Goal: Task Accomplishment & Management: Use online tool/utility

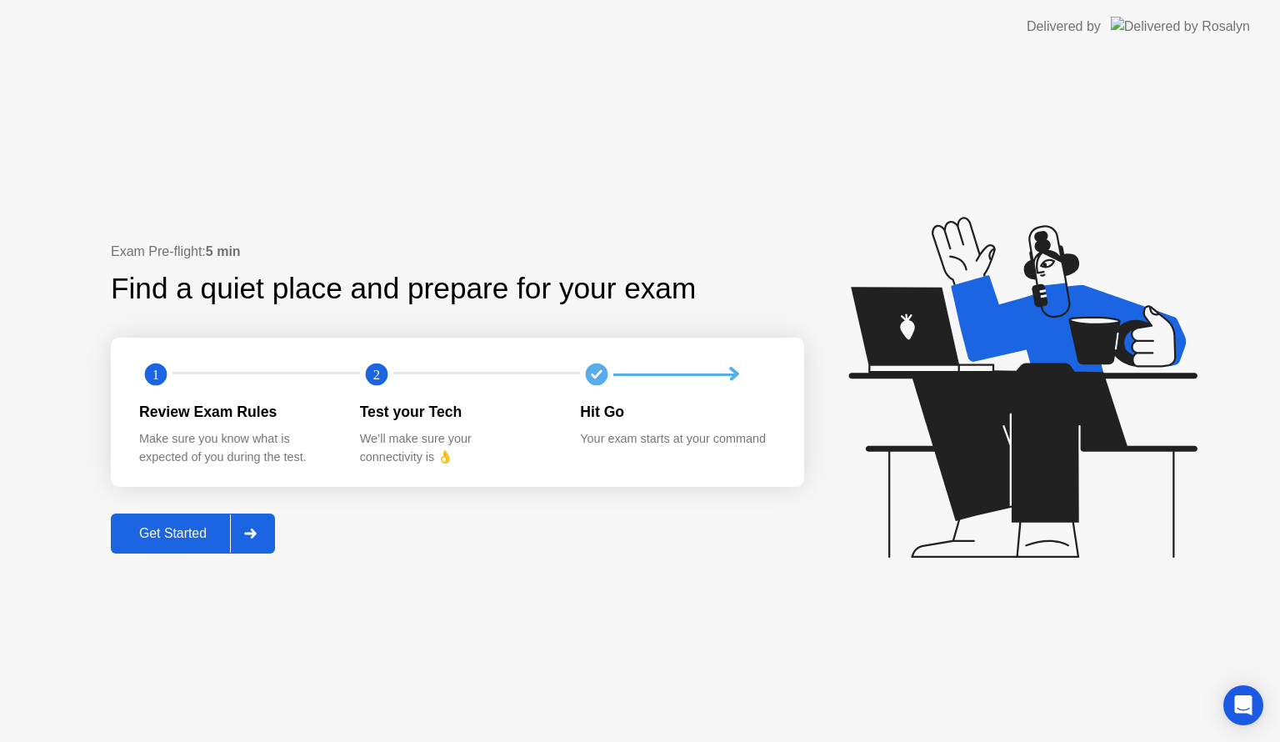
click at [212, 535] on div "Get Started" at bounding box center [173, 533] width 114 height 15
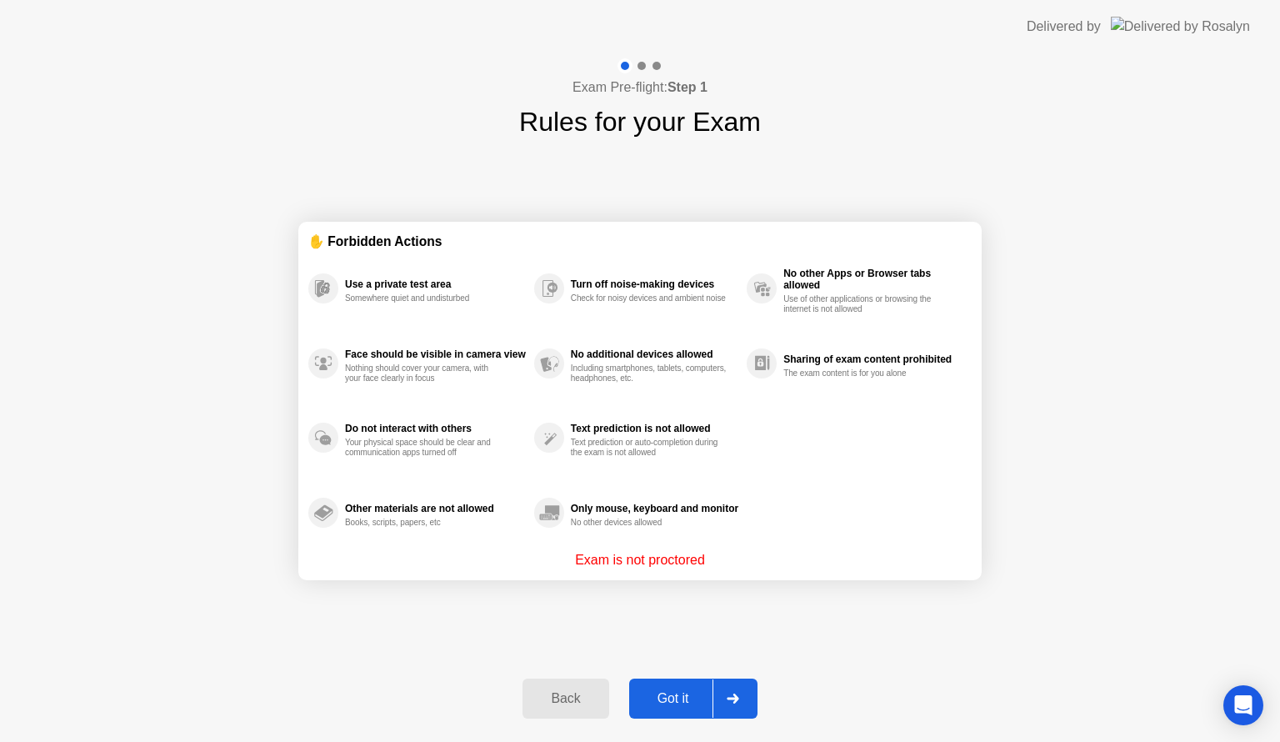
click at [664, 691] on div "Got it" at bounding box center [673, 698] width 78 height 15
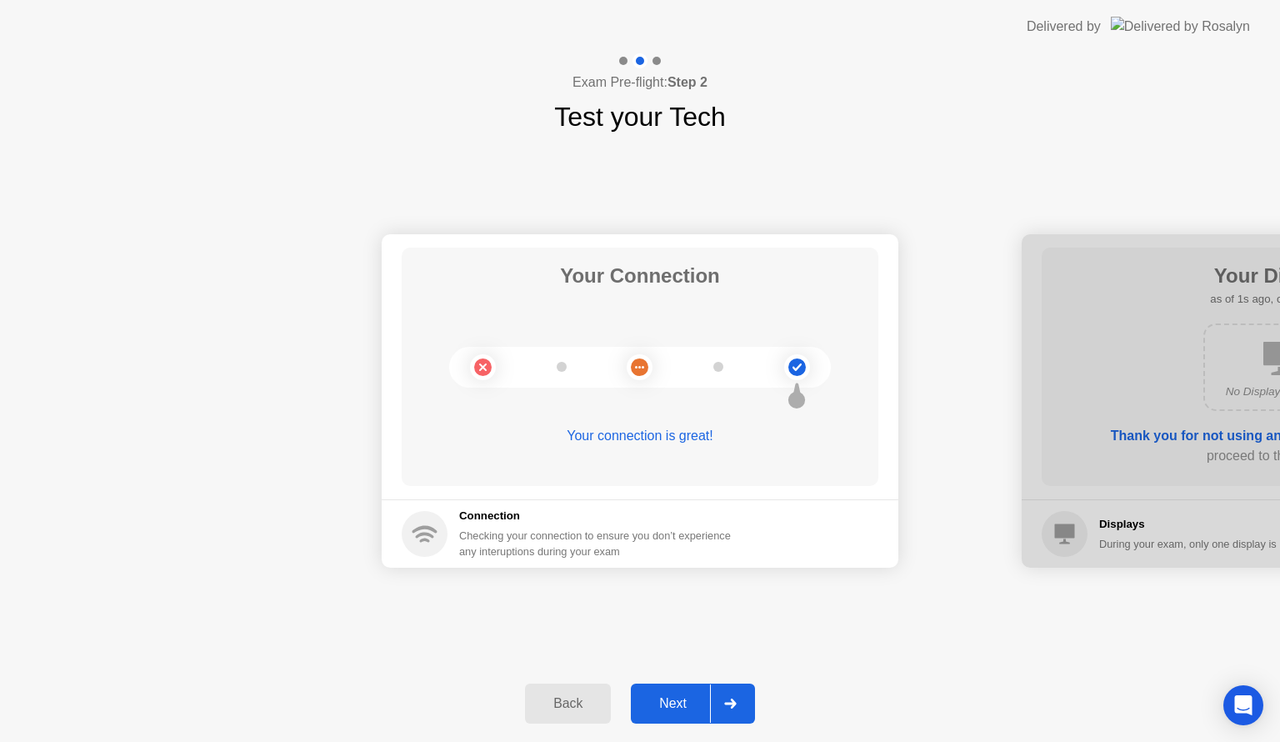
click at [679, 699] on div "Next" at bounding box center [673, 703] width 74 height 15
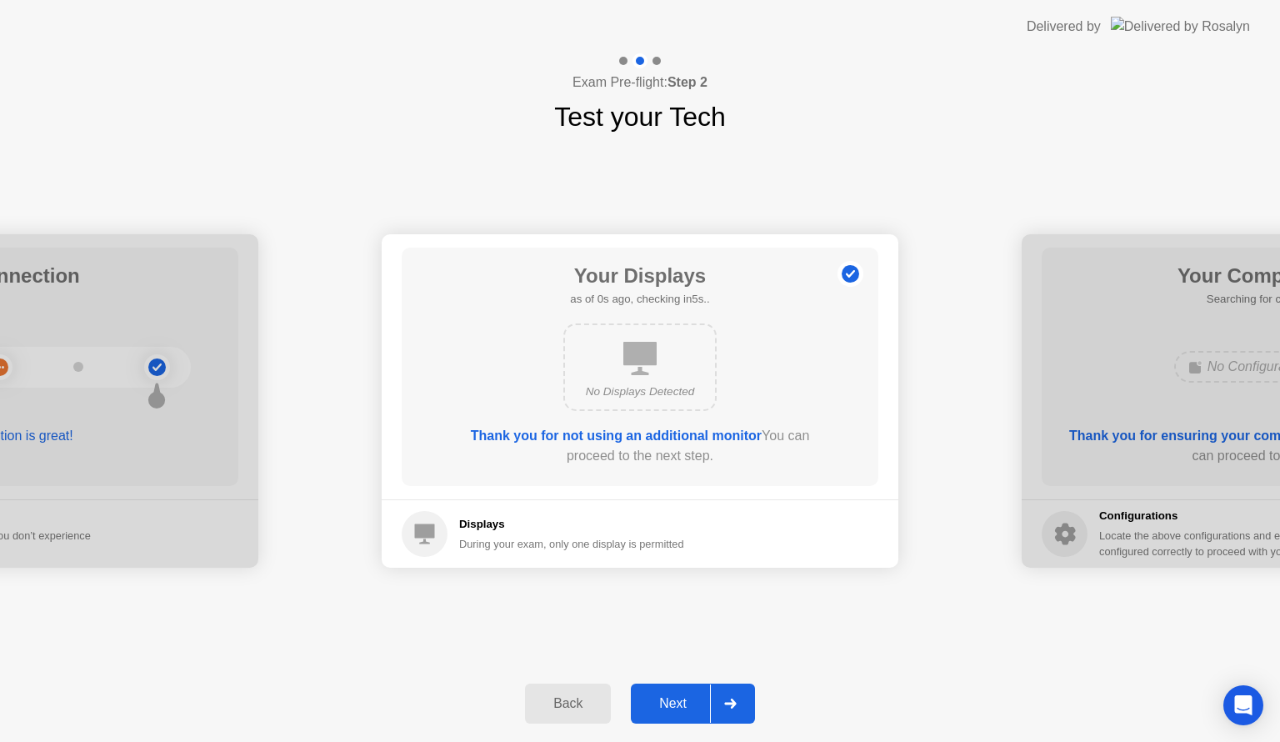
click at [679, 699] on div "Next" at bounding box center [673, 703] width 74 height 15
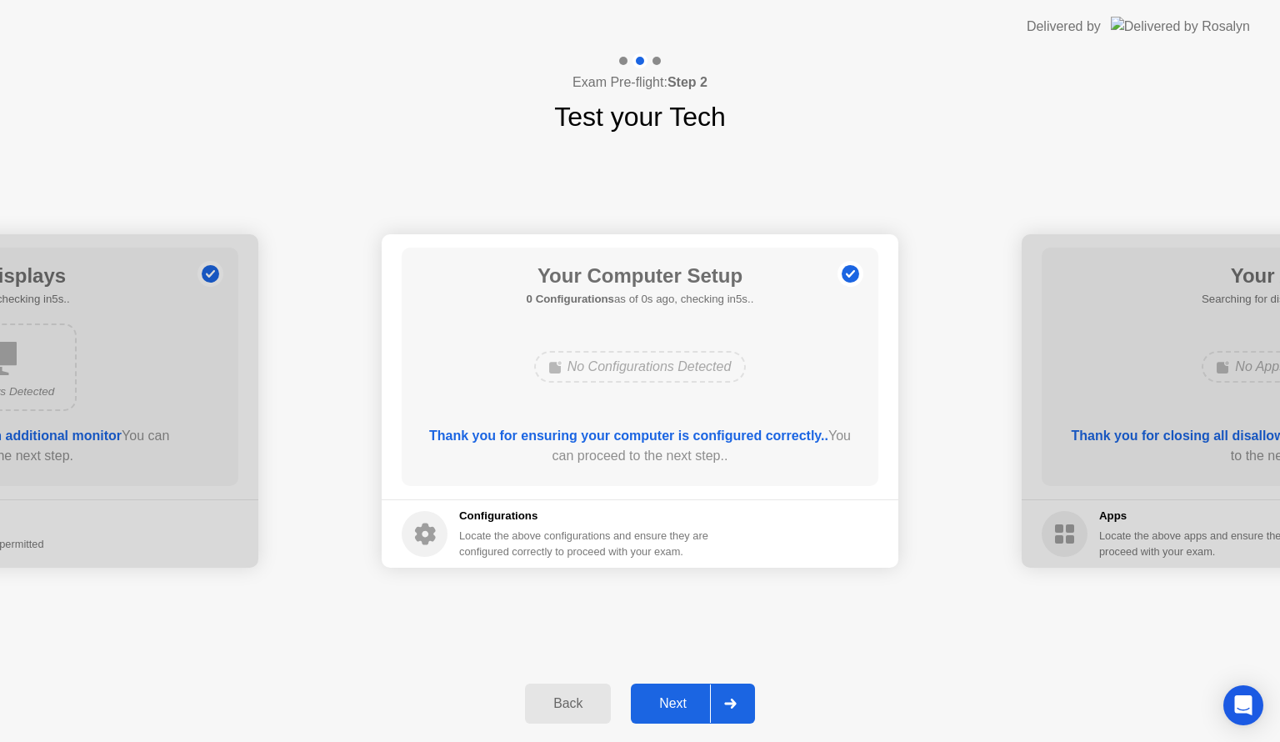
click at [679, 699] on div "Next" at bounding box center [673, 703] width 74 height 15
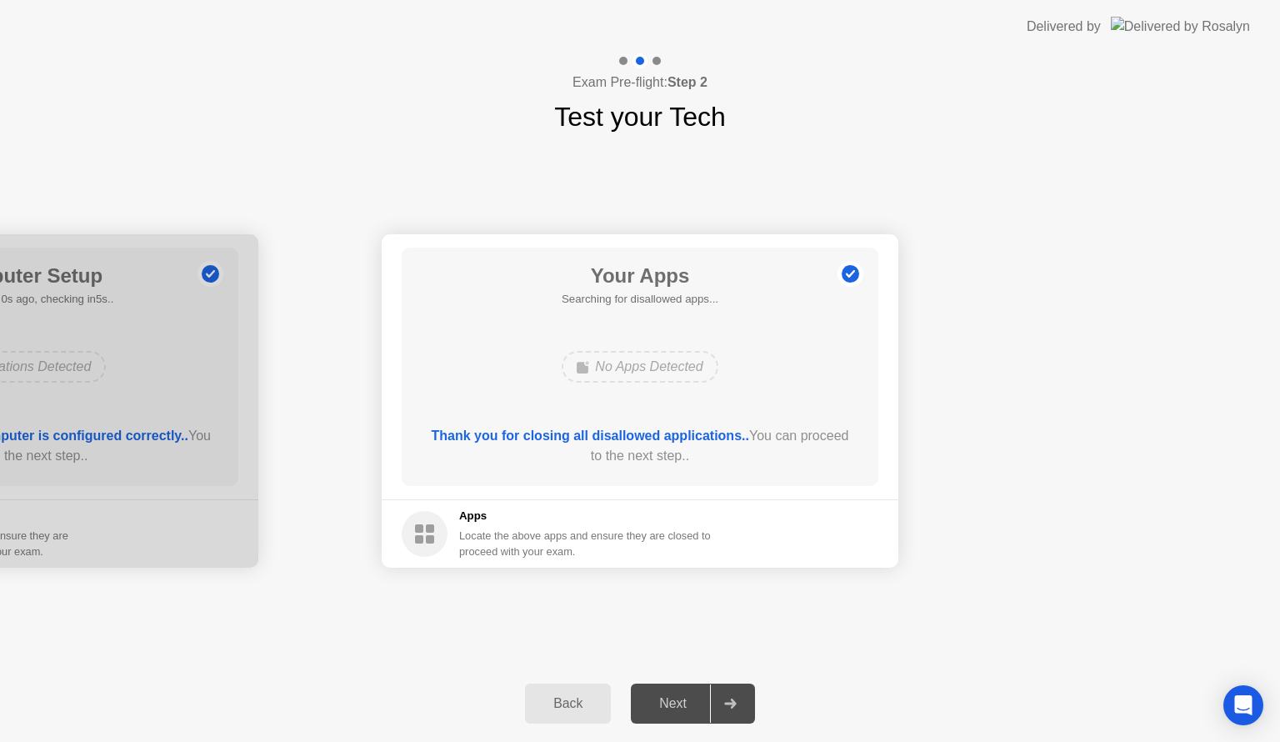
click at [679, 699] on div "Next" at bounding box center [673, 703] width 74 height 15
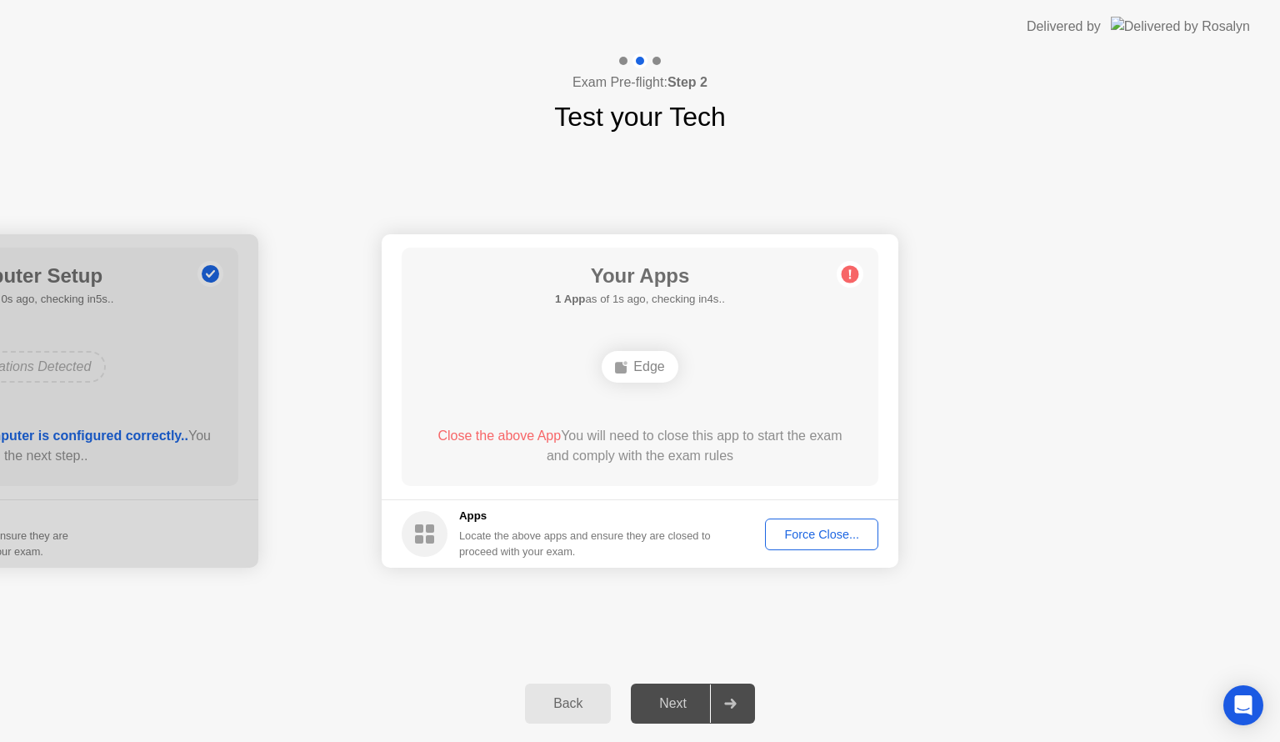
click at [791, 533] on div "Force Close..." at bounding box center [822, 533] width 102 height 13
click at [814, 534] on div "Force Close..." at bounding box center [822, 533] width 102 height 13
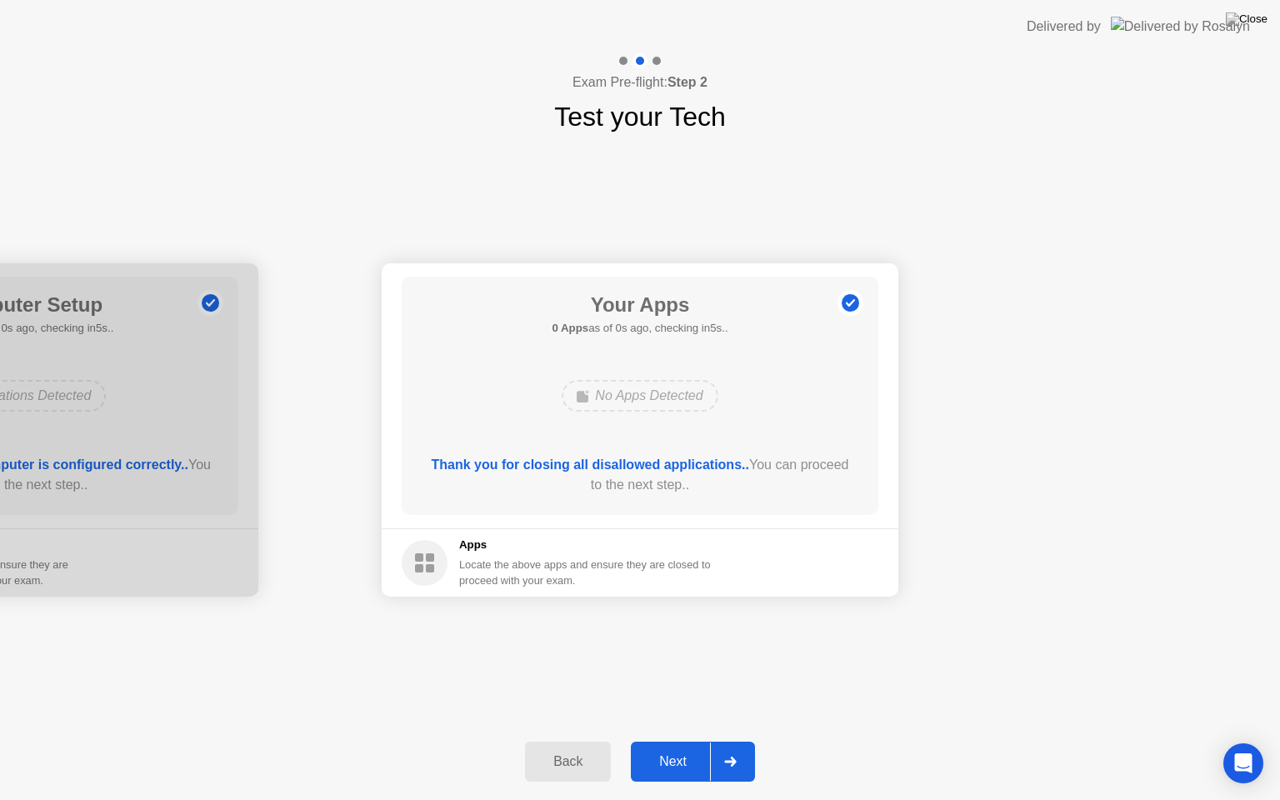
click at [680, 741] on div "Next" at bounding box center [673, 761] width 74 height 15
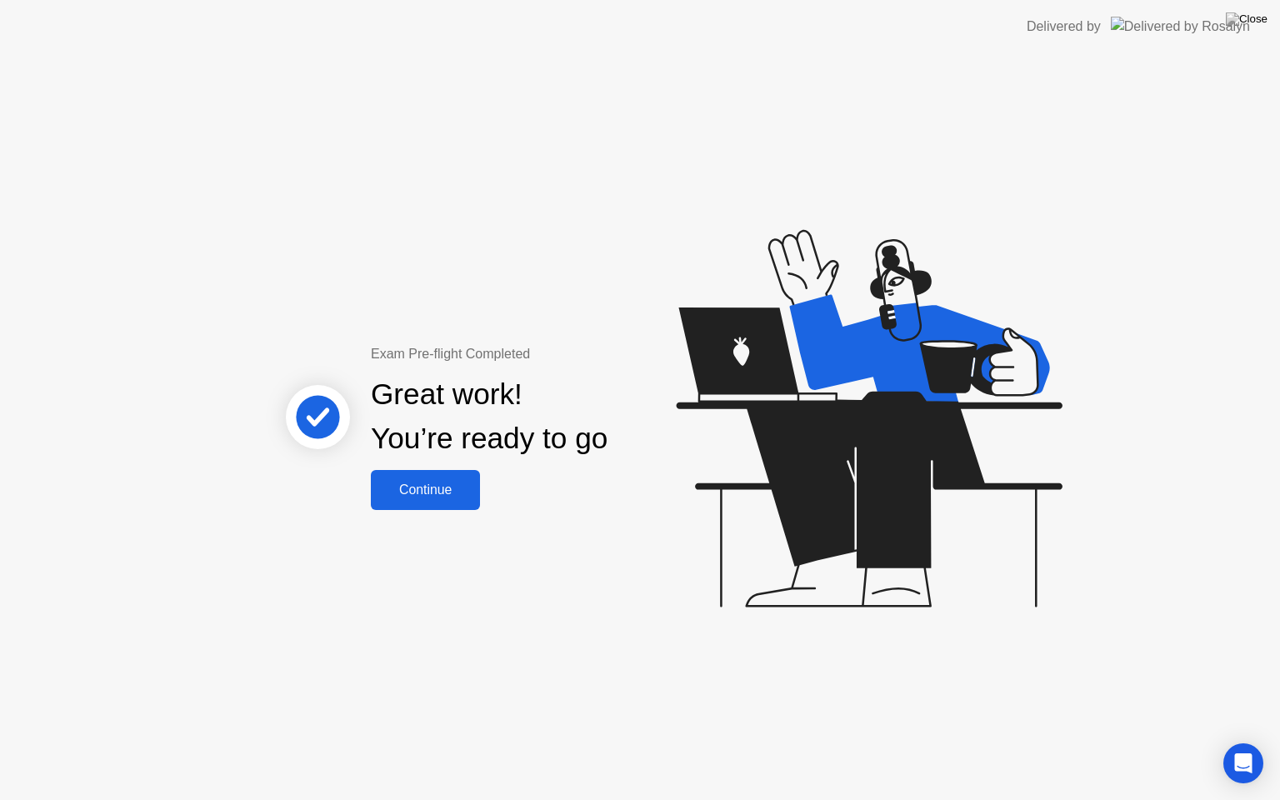
click at [438, 491] on div "Continue" at bounding box center [425, 489] width 99 height 15
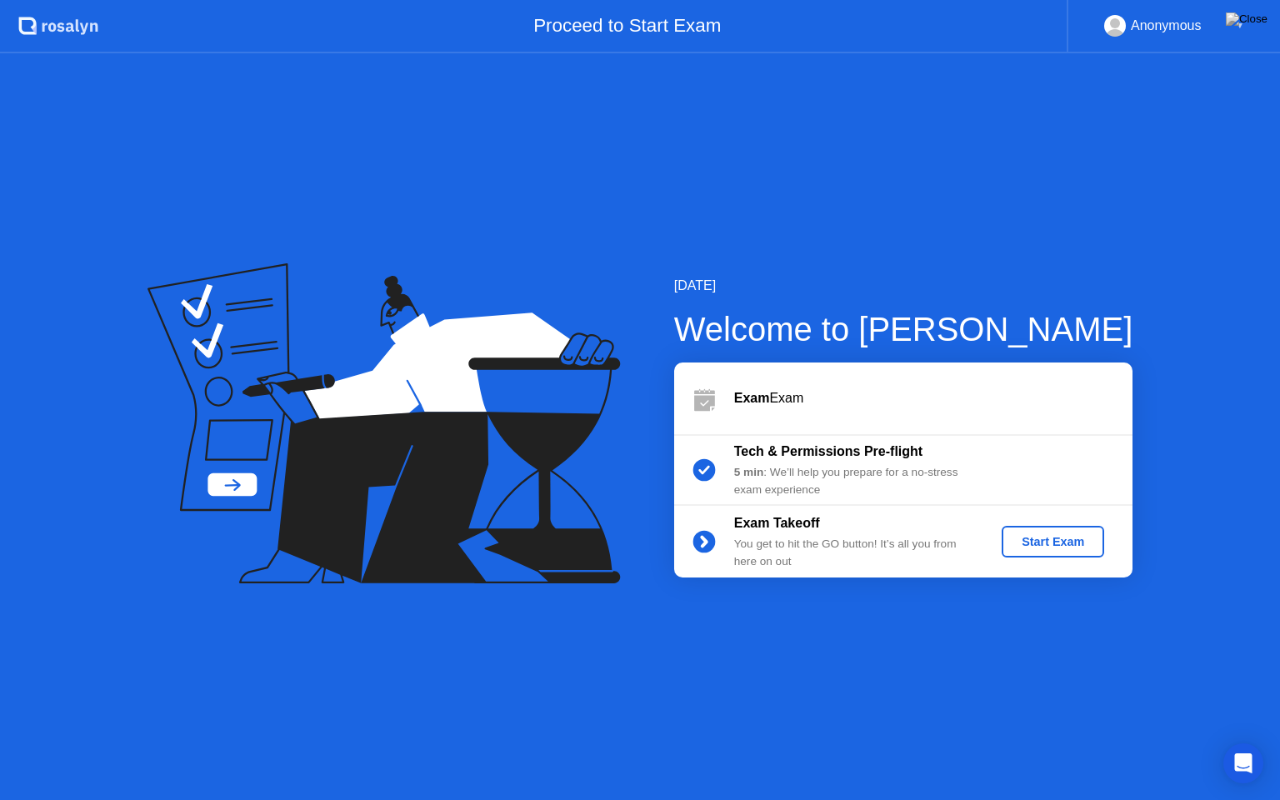
click at [1060, 555] on button "Start Exam" at bounding box center [1053, 542] width 102 height 32
